Goal: Task Accomplishment & Management: Complete application form

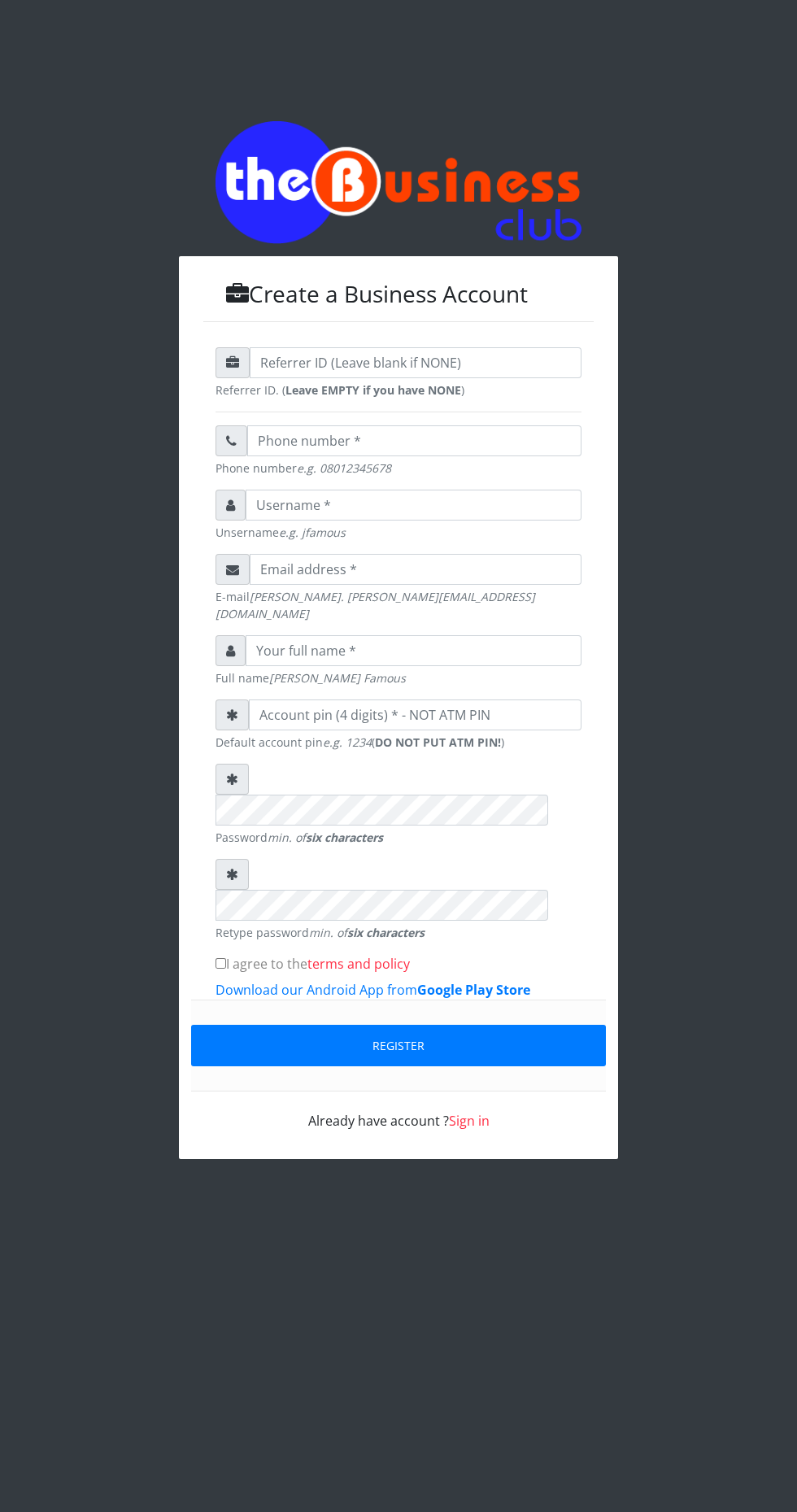
click at [568, 1252] on html "Create a Business Account Referrer ID. ( Leave EMPTY if you have NONE ) Phone n…" at bounding box center [398, 640] width 797 height 1281
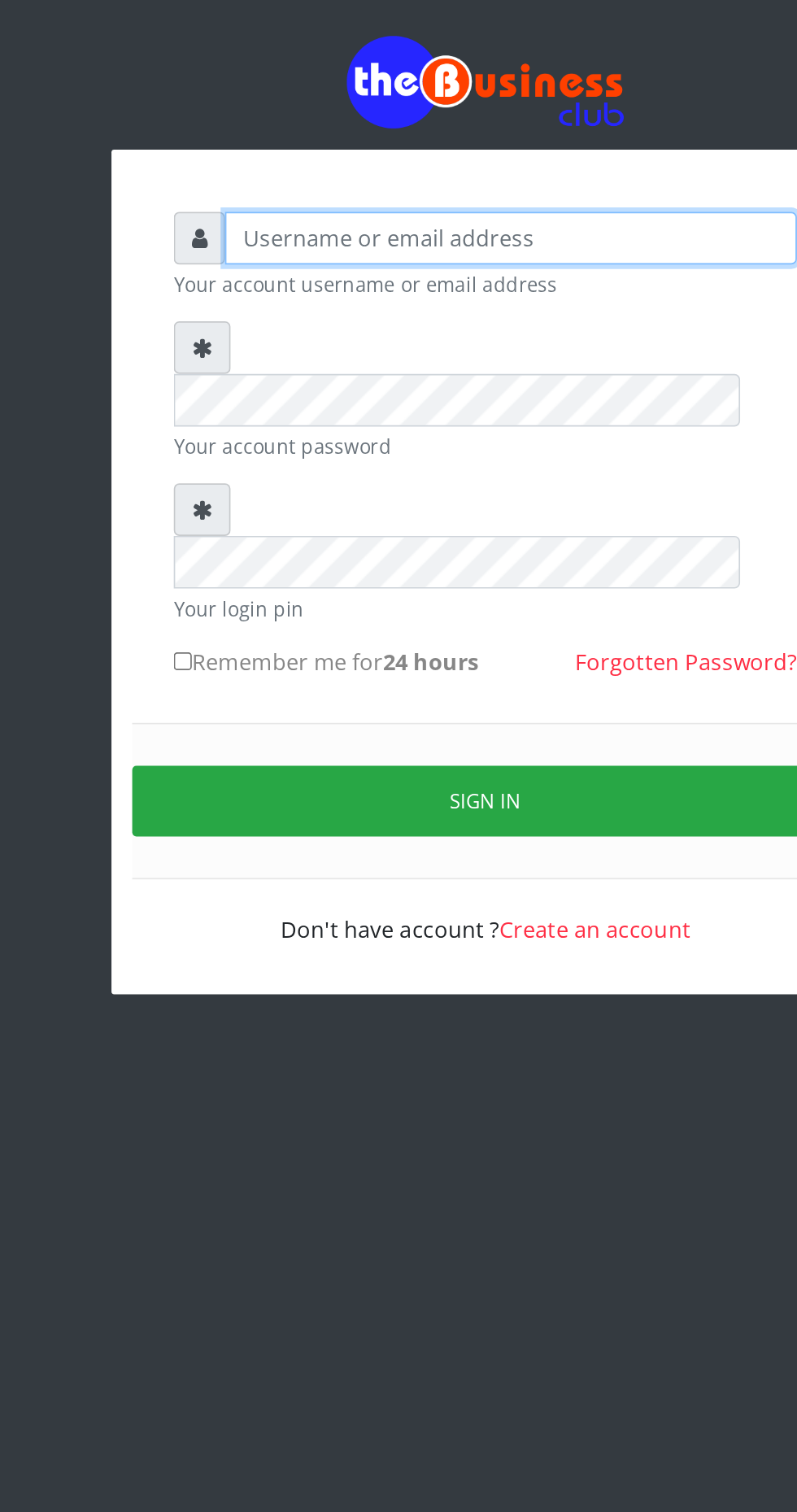
click at [459, 250] on input "text" at bounding box center [413, 241] width 336 height 31
type input "Iwo"
type input "iwolijennifer@gmail.com"
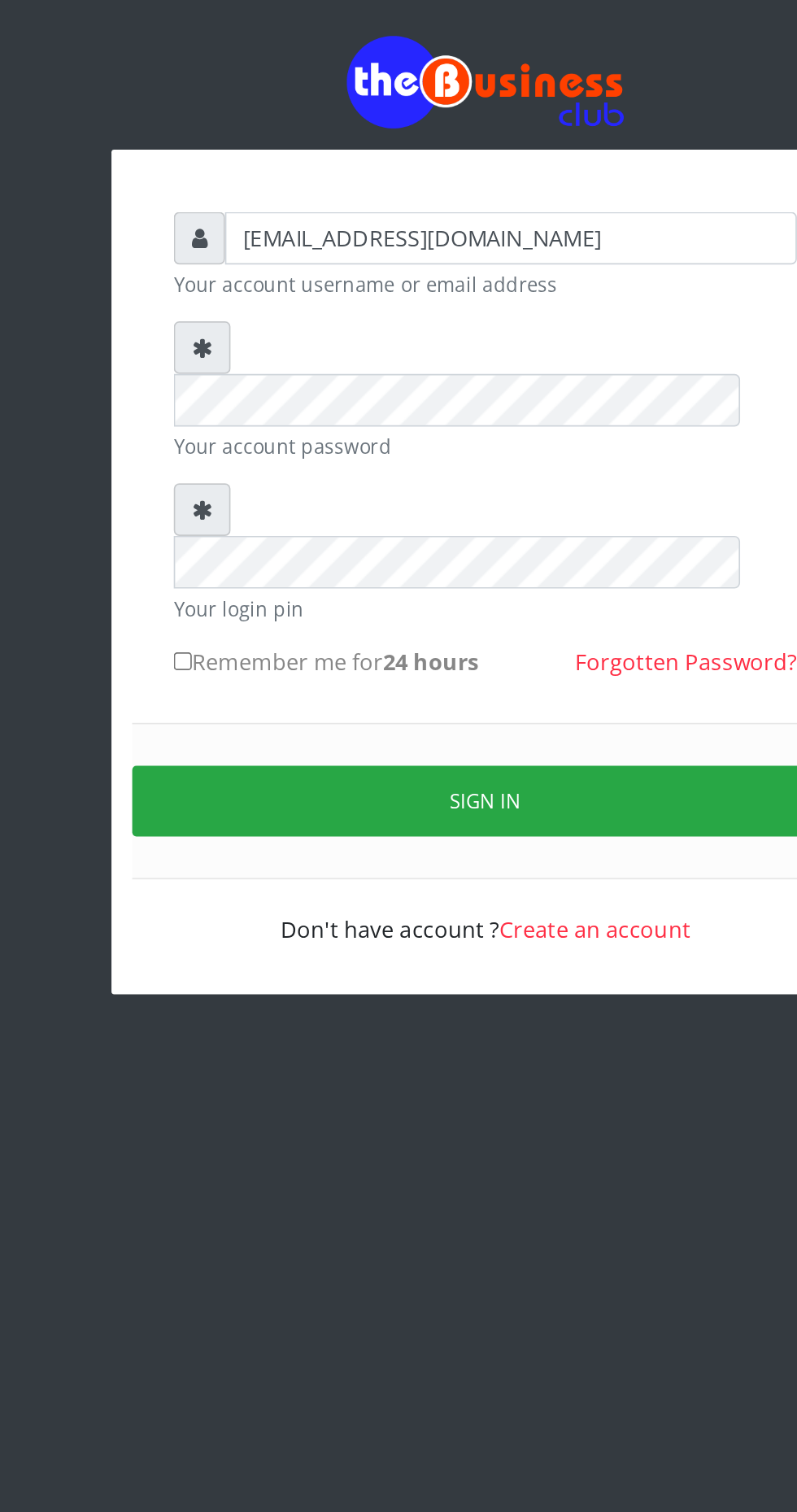
click at [220, 483] on input "Remember me for 24 hours" at bounding box center [221, 488] width 11 height 11
checkbox input "true"
click at [520, 480] on link "Forgotten Password?" at bounding box center [516, 489] width 131 height 18
